Goal: Task Accomplishment & Management: Manage account settings

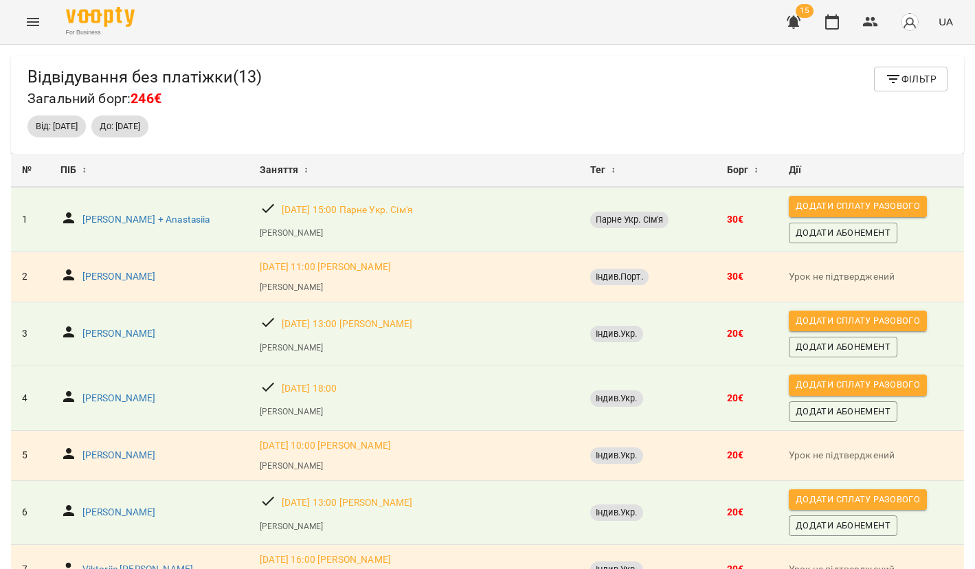
click at [792, 25] on icon "button" at bounding box center [793, 22] width 14 height 13
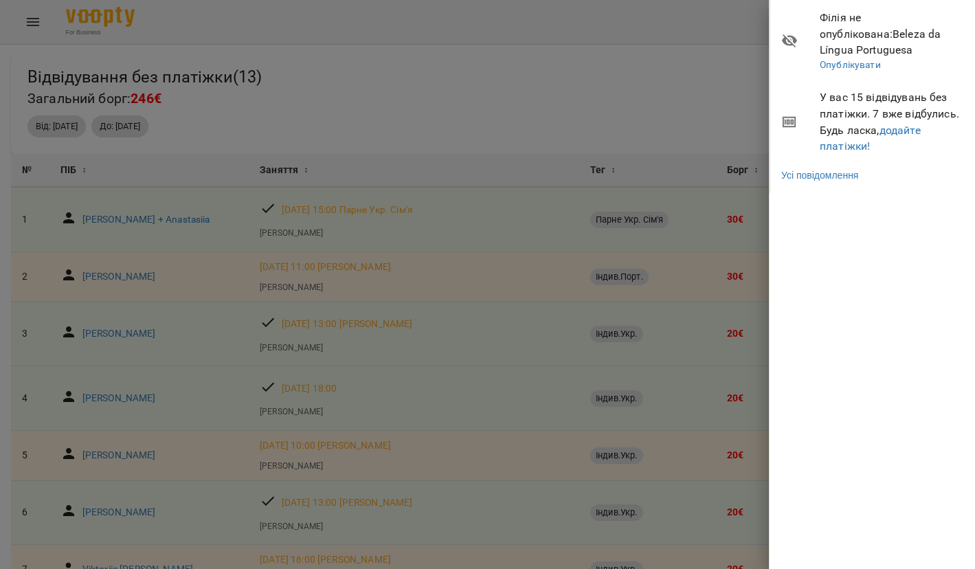
click at [826, 118] on span "У вас 15 відвідувань без платіжки. 7 вже відбулись. Будь ласка, додайте платіжк…" at bounding box center [891, 121] width 145 height 65
click at [830, 129] on link "додайте платіжки!" at bounding box center [869, 139] width 101 height 30
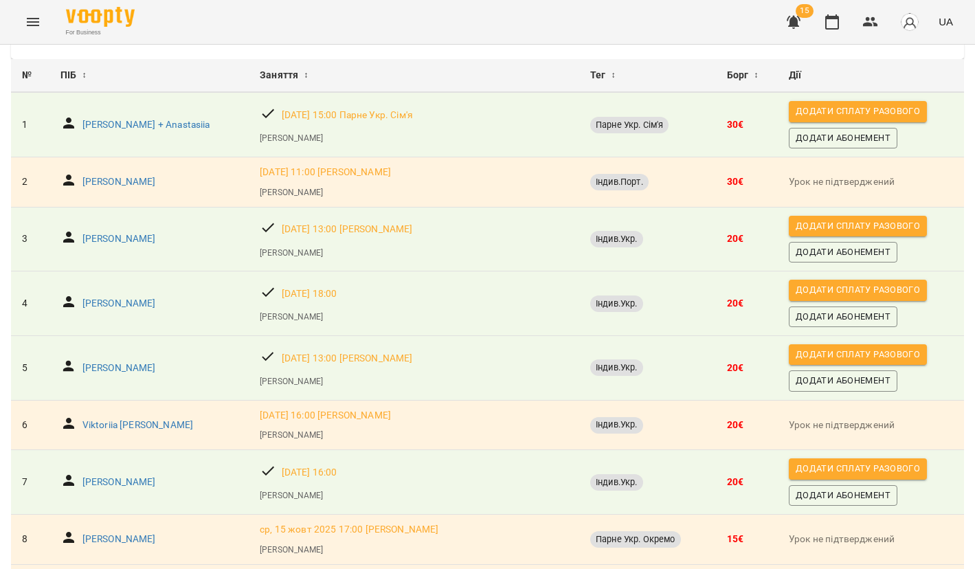
scroll to position [93, 0]
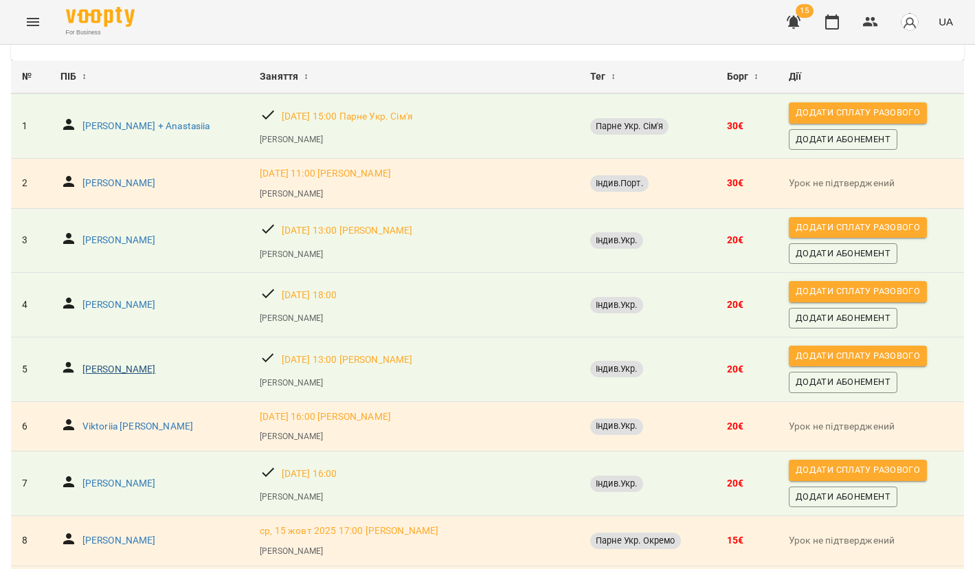
click at [101, 363] on p "[PERSON_NAME]" at bounding box center [118, 370] width 73 height 14
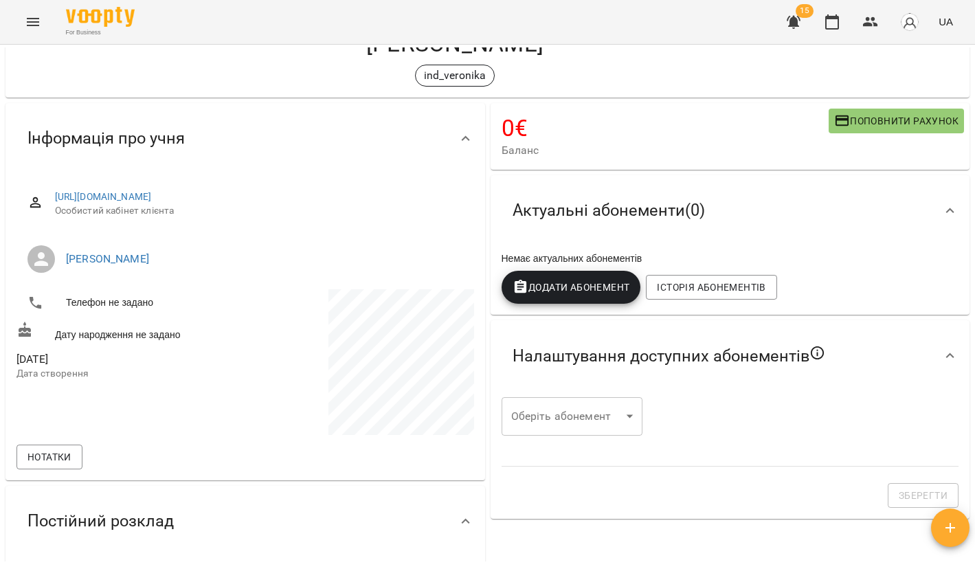
scroll to position [54, 0]
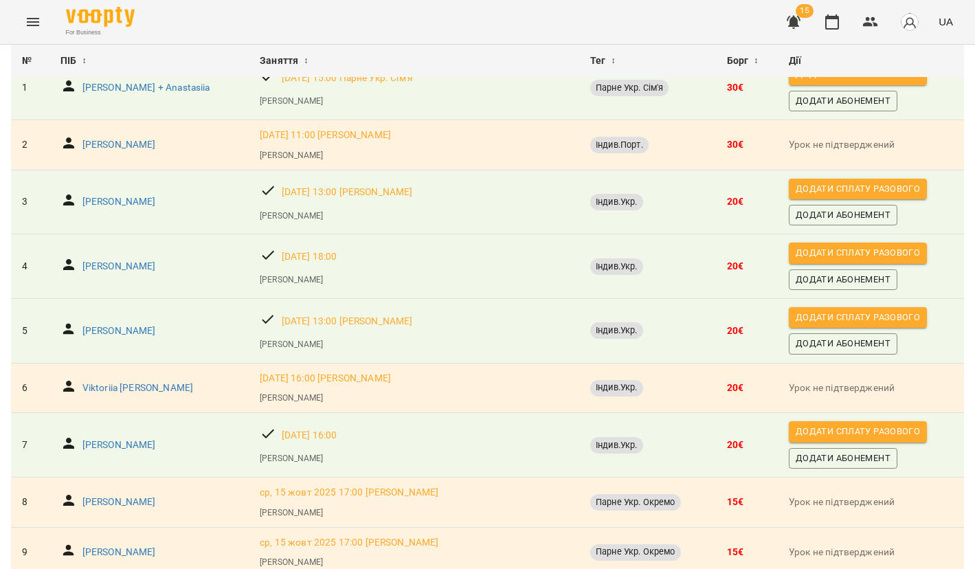
scroll to position [163, 0]
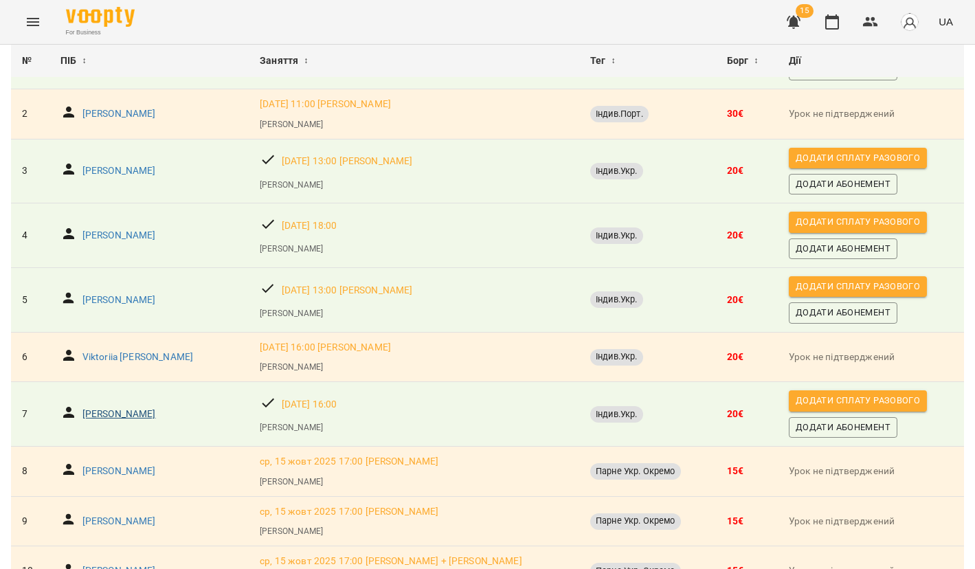
click at [138, 413] on p "[PERSON_NAME]" at bounding box center [118, 414] width 73 height 14
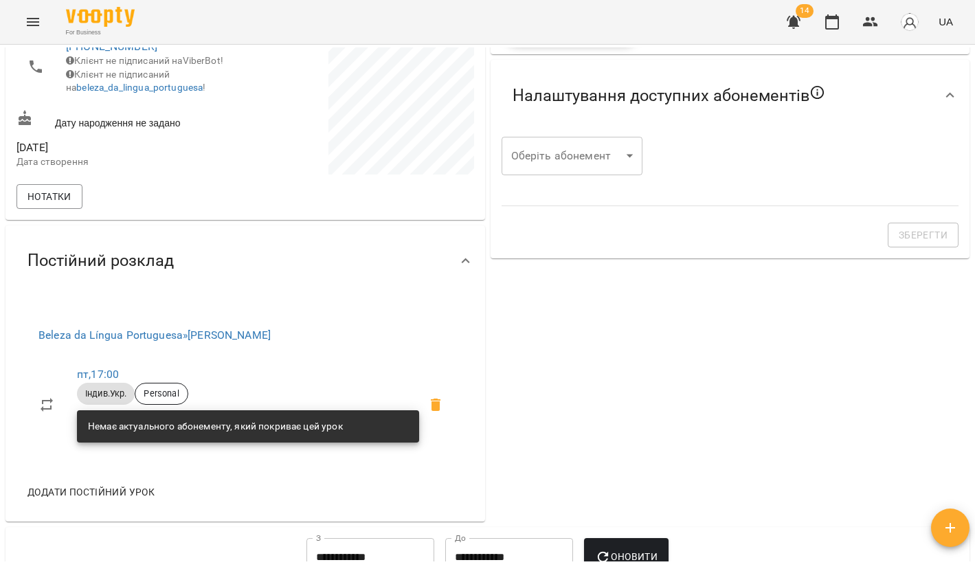
scroll to position [318, 0]
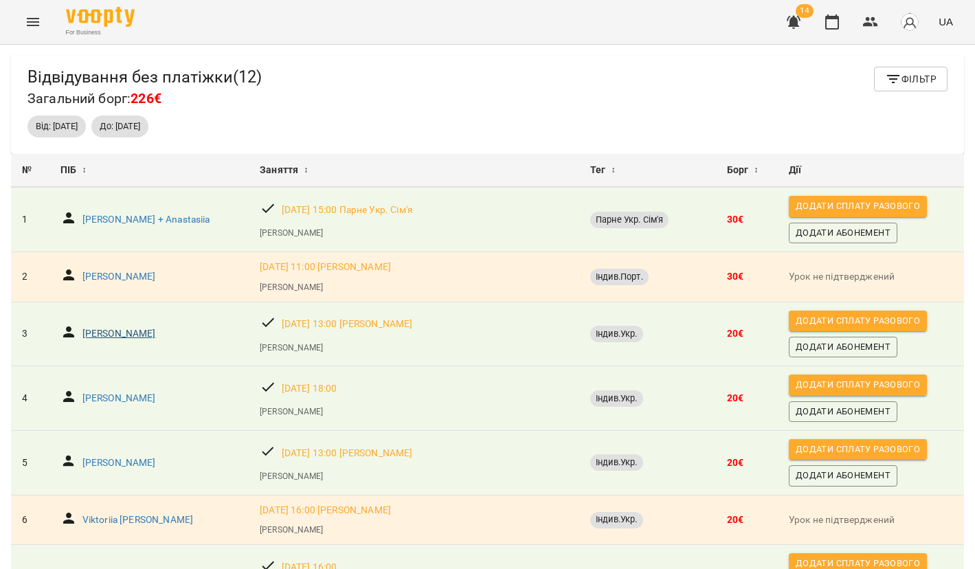
click at [128, 330] on p "[PERSON_NAME]" at bounding box center [118, 334] width 73 height 14
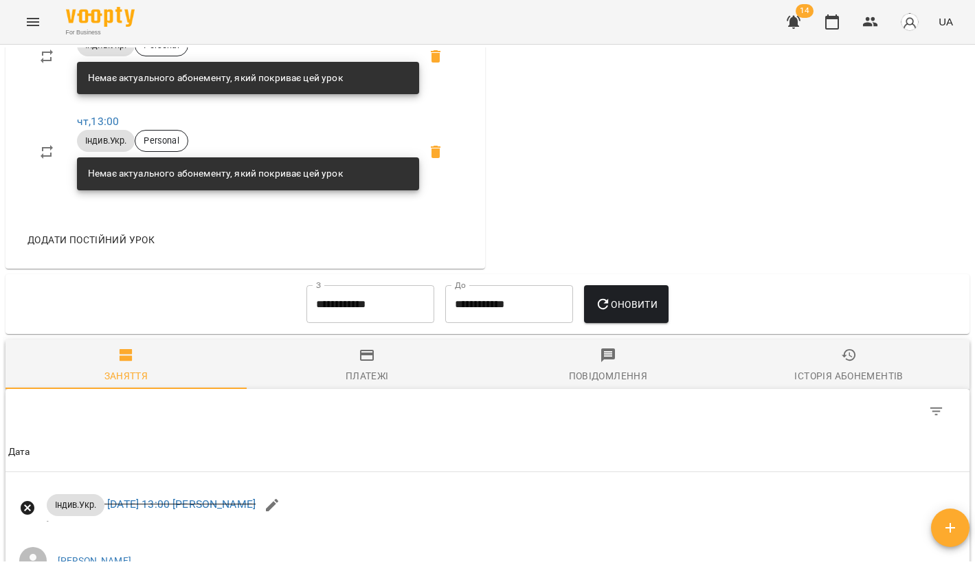
scroll to position [662, 0]
click at [329, 301] on input "**********" at bounding box center [370, 304] width 128 height 38
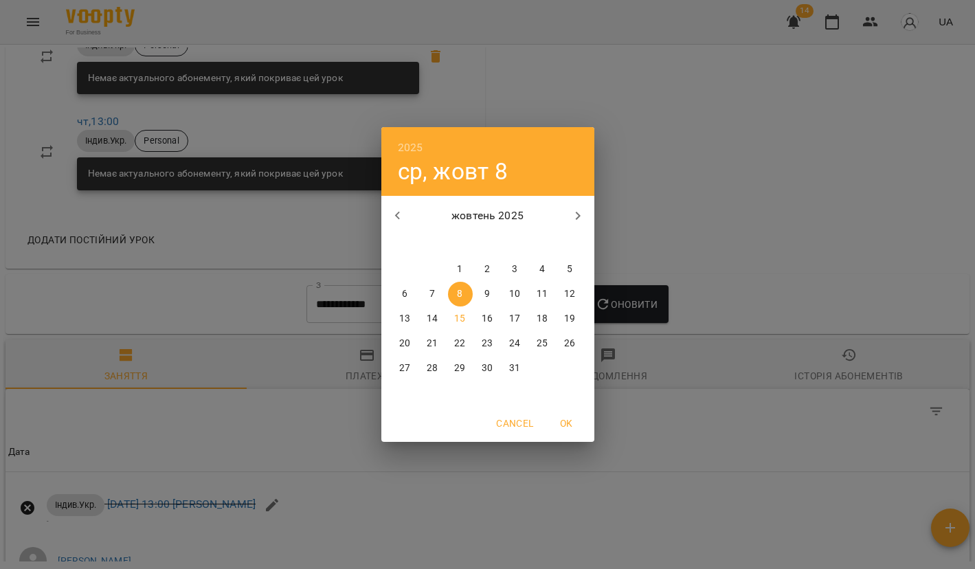
click at [400, 223] on icon "button" at bounding box center [397, 215] width 16 height 16
click at [457, 323] on p "17" at bounding box center [459, 319] width 11 height 14
type input "**********"
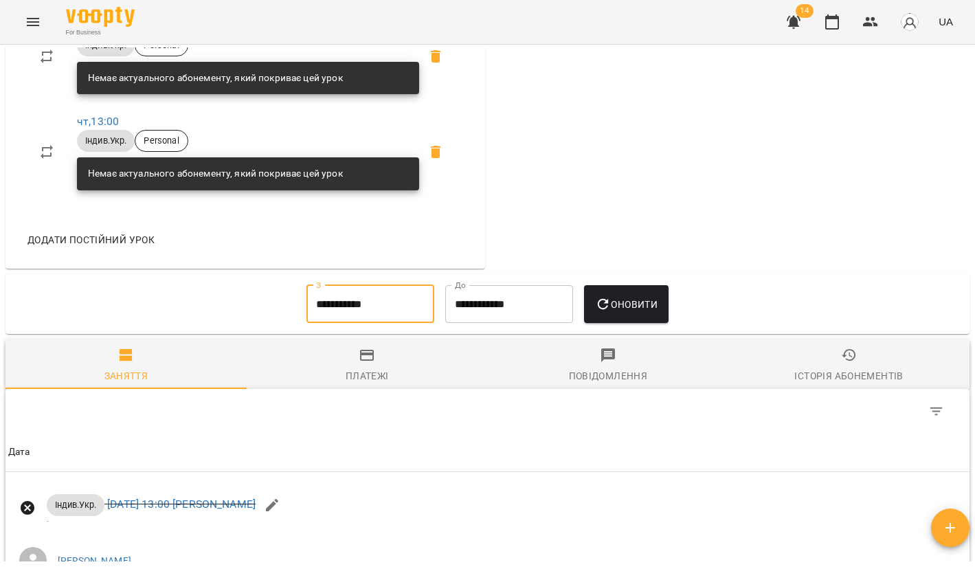
click at [628, 319] on button "Оновити" at bounding box center [626, 304] width 84 height 38
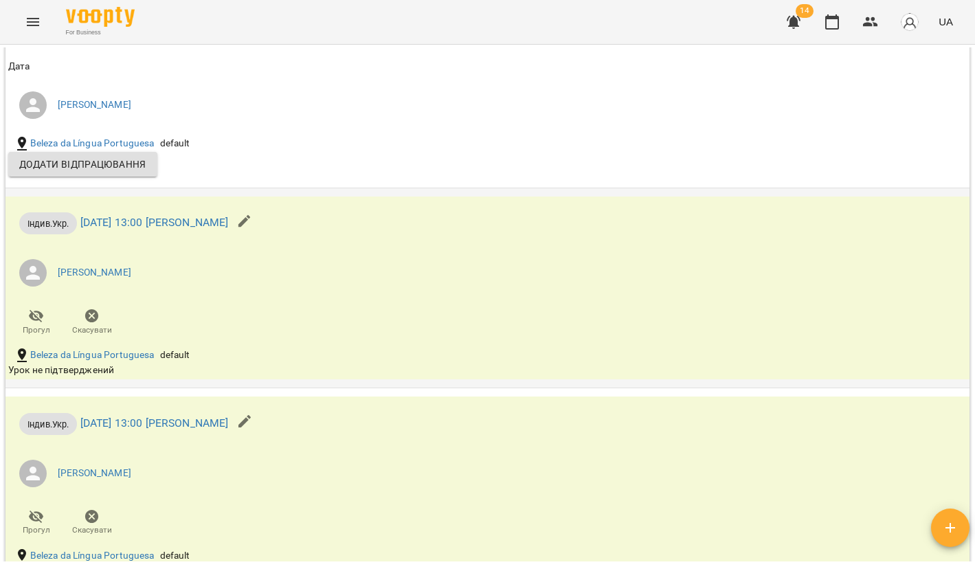
scroll to position [2829, 0]
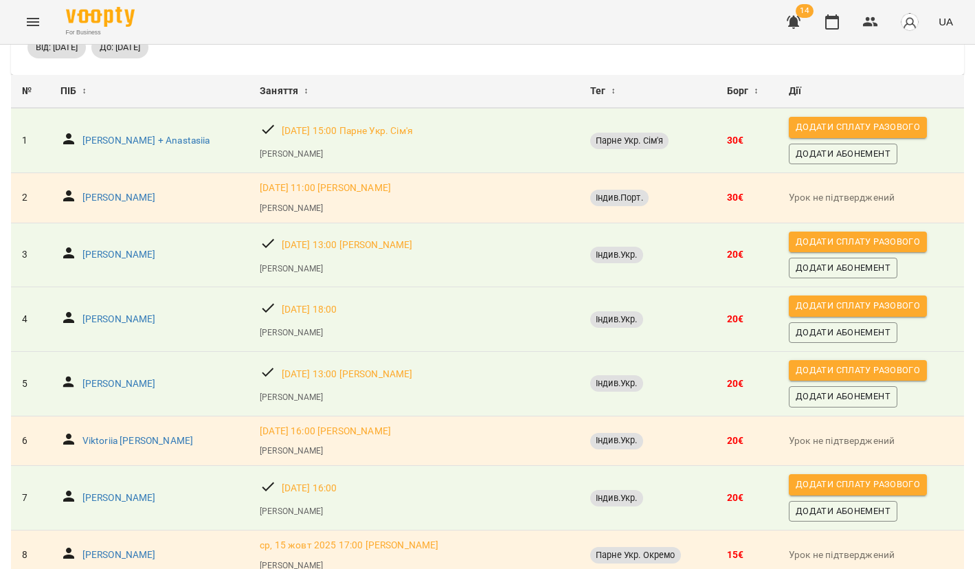
scroll to position [93, 0]
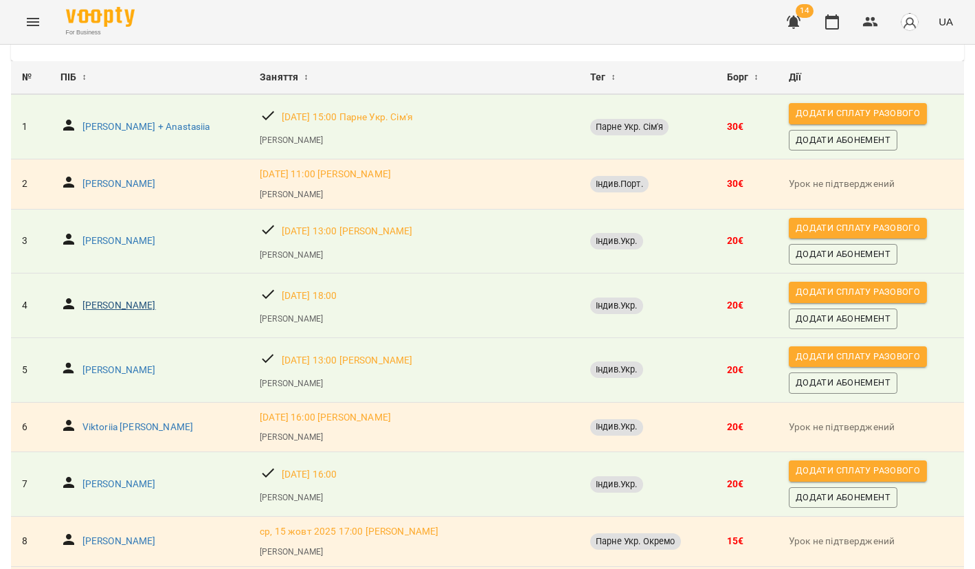
click at [124, 304] on p "[PERSON_NAME]" at bounding box center [118, 306] width 73 height 14
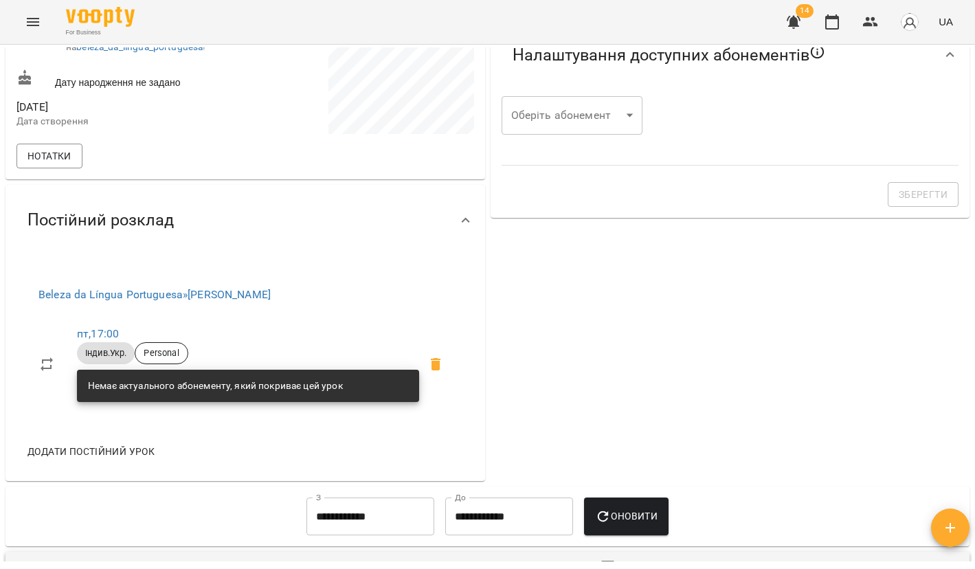
scroll to position [356, 0]
